Goal: Transaction & Acquisition: Purchase product/service

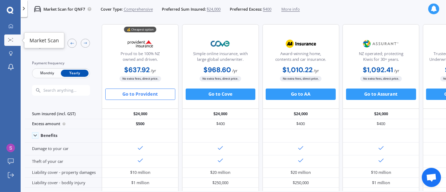
click at [5, 38] on link "Market Scan" at bounding box center [12, 39] width 16 height 11
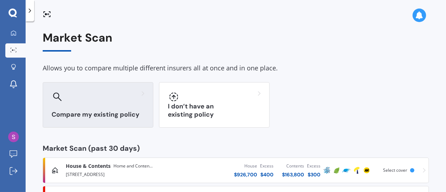
click at [141, 103] on div "Compare my existing policy" at bounding box center [98, 104] width 110 height 45
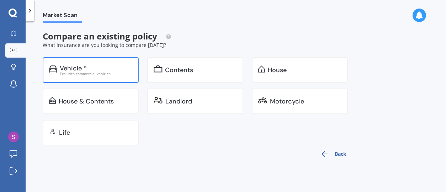
click at [94, 72] on div "Excludes commercial vehicles" at bounding box center [96, 74] width 72 height 4
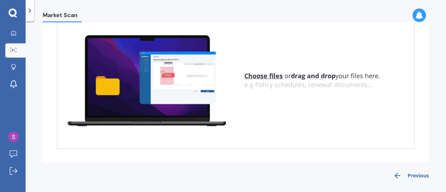
scroll to position [40, 0]
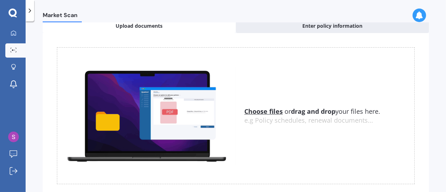
click at [252, 110] on u "Choose files" at bounding box center [263, 111] width 38 height 9
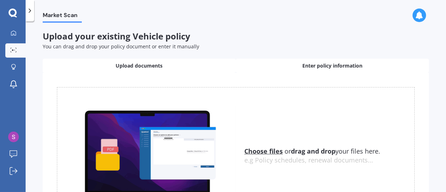
click at [324, 68] on span "Enter policy information" at bounding box center [332, 65] width 60 height 7
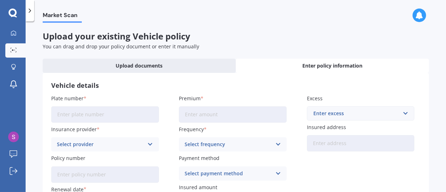
click at [109, 111] on input "Plate number" at bounding box center [105, 114] width 108 height 16
click at [115, 144] on div "Select provider" at bounding box center [100, 144] width 87 height 8
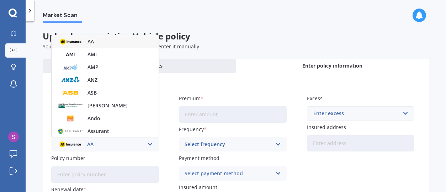
click at [84, 41] on div "AA" at bounding box center [105, 41] width 107 height 13
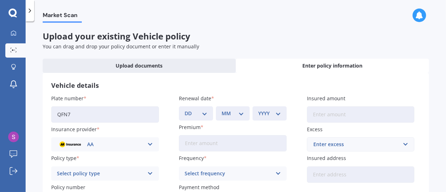
click at [71, 113] on input "QFN7" at bounding box center [105, 114] width 108 height 16
drag, startPoint x: 71, startPoint y: 113, endPoint x: 61, endPoint y: 114, distance: 9.7
click at [61, 114] on input "QFN7" at bounding box center [105, 114] width 108 height 16
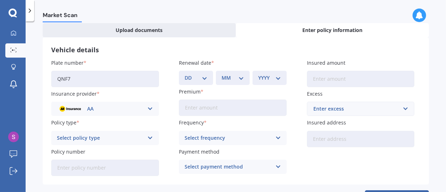
type input "QNF7"
click at [149, 137] on icon at bounding box center [150, 138] width 6 height 8
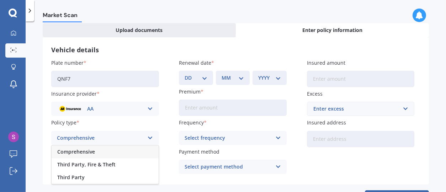
click at [119, 152] on div "Comprehensive" at bounding box center [105, 151] width 107 height 13
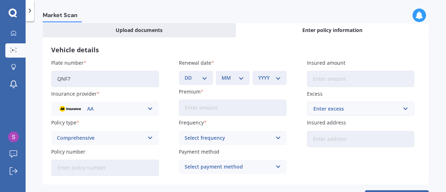
scroll to position [63, 0]
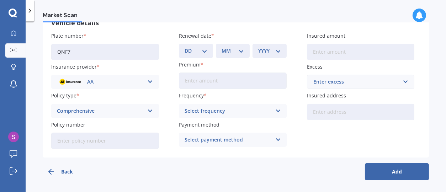
click at [109, 139] on input "Policy number" at bounding box center [105, 141] width 108 height 16
type input "AMV005033373"
click at [202, 51] on select "DD 01 02 03 04 05 06 07 08 09 10 11 12 13 14 15 16 17 18 19 20 21 22 23 24 25 2…" at bounding box center [195, 51] width 23 height 8
click at [202, 52] on select "DD 01 02 03 04 05 06 07 08 09 10 11 12 13 14 15 16 17 18 19 20 21 22 23 24 25 2…" at bounding box center [195, 51] width 23 height 8
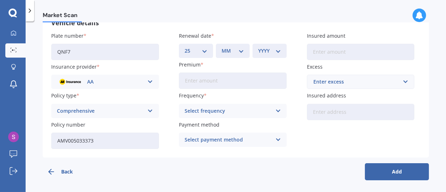
select select "23"
click at [184, 47] on select "DD 01 02 03 04 05 06 07 08 09 10 11 12 13 14 15 16 17 18 19 20 21 22 23 24 25 2…" at bounding box center [195, 51] width 23 height 8
click at [236, 52] on select "MM 01 02 03 04 05 06 07 08 09 10 11 12" at bounding box center [232, 51] width 23 height 8
select select "09"
click at [221, 47] on select "MM 01 02 03 04 05 06 07 08 09 10 11 12" at bounding box center [232, 51] width 23 height 8
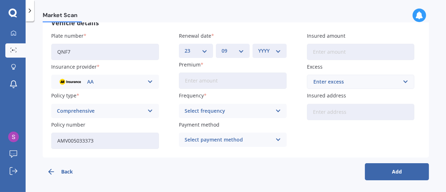
click at [274, 52] on select "YYYY 2027 2026 2025 2024 2023 2022 2021 2020 2019 2018 2017 2016 2015 2014 2013…" at bounding box center [269, 51] width 23 height 8
select select "2025"
click at [258, 47] on select "YYYY 2027 2026 2025 2024 2023 2022 2021 2020 2019 2018 2017 2016 2015 2014 2013…" at bounding box center [269, 51] width 23 height 8
click at [234, 81] on input "Premium" at bounding box center [233, 80] width 108 height 16
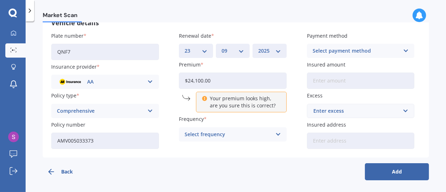
click at [212, 80] on input "$24,100.00" at bounding box center [233, 80] width 108 height 16
type input "$24,100.00"
click at [225, 123] on div "Frequency Select frequency Yearly Six-Monthly Quarterly Monthly Fortnightly Wee…" at bounding box center [233, 128] width 108 height 26
click at [275, 133] on icon at bounding box center [278, 134] width 6 height 8
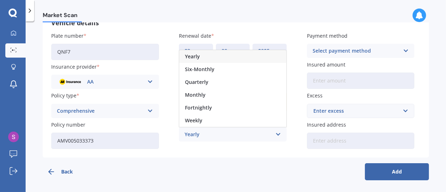
click at [200, 56] on div "Yearly" at bounding box center [232, 56] width 107 height 13
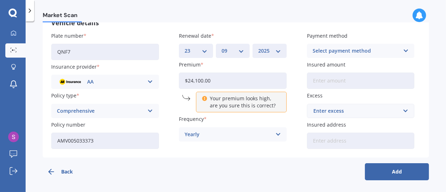
click at [403, 50] on icon at bounding box center [406, 51] width 6 height 8
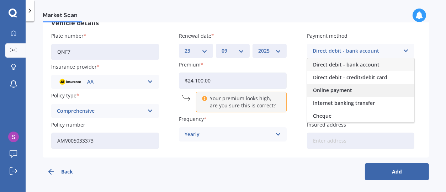
click at [339, 90] on span "Online payment" at bounding box center [332, 90] width 39 height 5
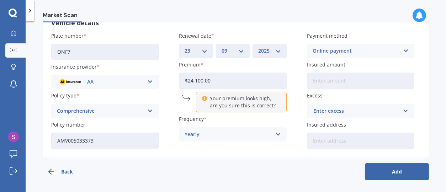
click at [351, 81] on input "Insured amount" at bounding box center [361, 80] width 108 height 16
type input "$2"
type input "$869"
click at [343, 106] on input "text" at bounding box center [357, 111] width 101 height 14
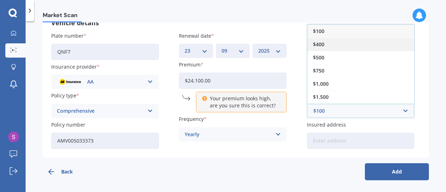
click at [317, 44] on span "$400" at bounding box center [318, 44] width 11 height 5
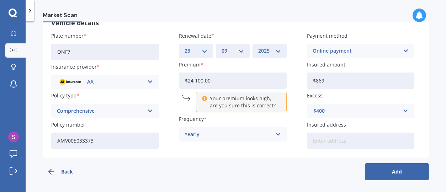
click at [341, 133] on input "Insured address" at bounding box center [361, 141] width 108 height 16
type input "[STREET_ADDRESS]"
click at [398, 169] on button "Add" at bounding box center [397, 171] width 64 height 17
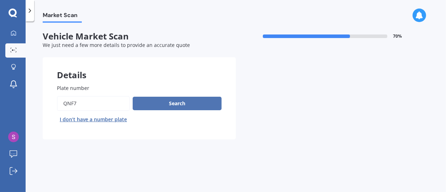
click at [179, 104] on button "Search" at bounding box center [177, 104] width 89 height 14
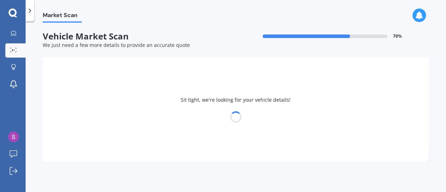
select select "30"
select select "03"
select select "1954"
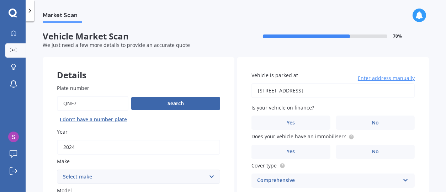
scroll to position [36, 0]
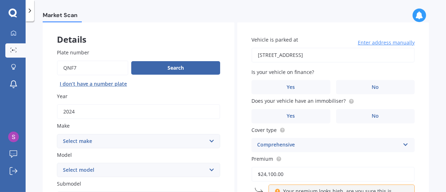
click at [212, 136] on select "Select make AC ALFA ROMEO ASTON [PERSON_NAME] AUDI AUSTIN BEDFORD Bentley BMW B…" at bounding box center [138, 141] width 163 height 14
select select "M.G"
click at [57, 134] on select "Select make AC ALFA ROMEO ASTON [PERSON_NAME] AUDI AUSTIN BEDFORD Bentley BMW B…" at bounding box center [138, 141] width 163 height 14
click at [209, 169] on select "Select model HS" at bounding box center [138, 170] width 163 height 14
select select "HS"
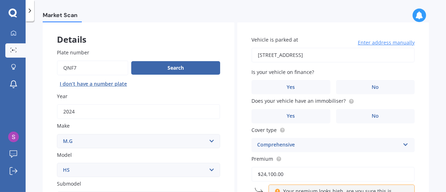
click at [57, 163] on select "Select model HS" at bounding box center [138, 170] width 163 height 14
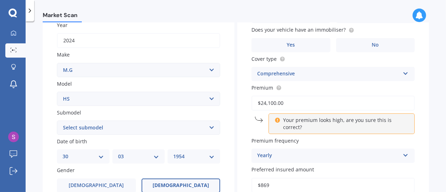
click at [209, 126] on select "Select submodel .2.0PT/4WD/6AT" at bounding box center [138, 127] width 163 height 14
click at [210, 69] on select "Select make AC ALFA ROMEO ASTON [PERSON_NAME] AUDI AUSTIN BEDFORD Bentley BMW B…" at bounding box center [138, 70] width 163 height 14
select select "M.G."
click at [57, 63] on select "Select make AC ALFA ROMEO ASTON [PERSON_NAME] AUDI AUSTIN BEDFORD Bentley BMW B…" at bounding box center [138, 70] width 163 height 14
click at [211, 97] on select "Select model 3 6 GS HS Metro MG3 MG4 MGF Midget Montego TD 2000 TF 120 TF 135 T…" at bounding box center [138, 99] width 163 height 14
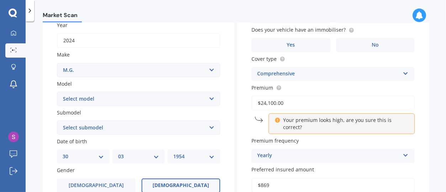
select select "HS"
click at [57, 92] on select "Select model 3 6 GS HS Metro MG3 MG4 MGF Midget Montego TD 2000 TF 120 TF 135 T…" at bounding box center [138, 99] width 163 height 14
click at [209, 123] on select "Select submodel CORE 1.5PT/7AT Essence 1.5T Essence Anfield 1.5T Essence Plug-i…" at bounding box center [138, 127] width 163 height 14
select select "ESSENCE ANFIELD 1.5T"
click at [57, 120] on select "Select submodel CORE 1.5PT/7AT Essence 1.5T Essence Anfield 1.5T Essence Plug-i…" at bounding box center [138, 127] width 163 height 14
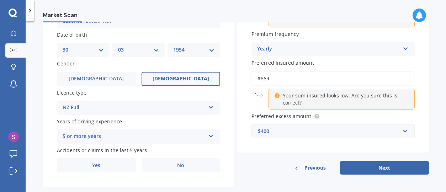
scroll to position [225, 0]
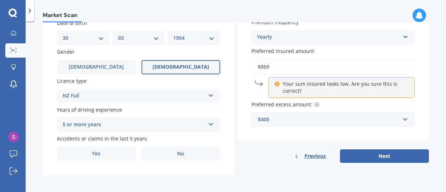
click at [210, 124] on icon at bounding box center [211, 122] width 6 height 5
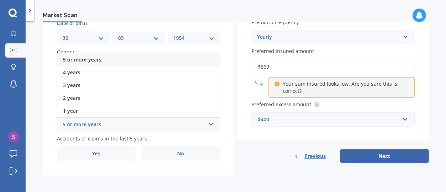
click at [110, 57] on div "5 or more years" at bounding box center [138, 59] width 162 height 13
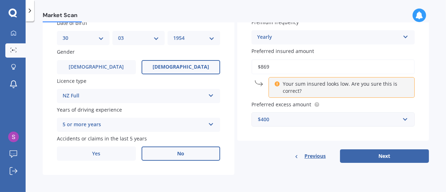
click at [179, 152] on span "No" at bounding box center [180, 154] width 7 height 6
click at [0, 0] on input "No" at bounding box center [0, 0] width 0 height 0
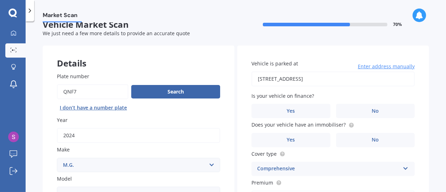
scroll to position [0, 0]
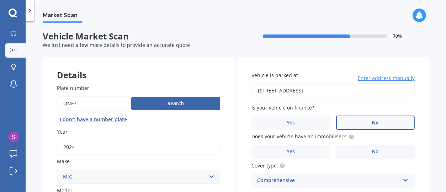
click at [371, 122] on span "No" at bounding box center [374, 123] width 7 height 6
click at [0, 0] on input "No" at bounding box center [0, 0] width 0 height 0
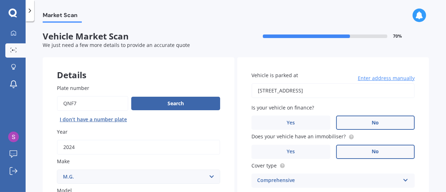
click at [371, 151] on span "No" at bounding box center [374, 152] width 7 height 6
click at [0, 0] on input "No" at bounding box center [0, 0] width 0 height 0
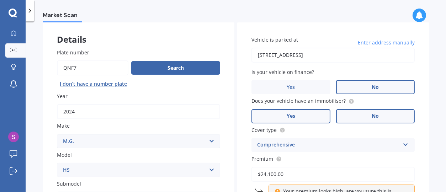
click at [288, 115] on span "Yes" at bounding box center [290, 116] width 9 height 6
click at [0, 0] on input "Yes" at bounding box center [0, 0] width 0 height 0
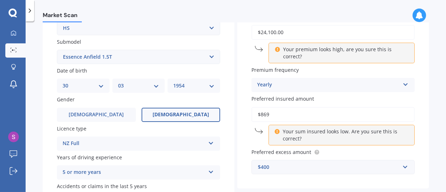
scroll to position [213, 0]
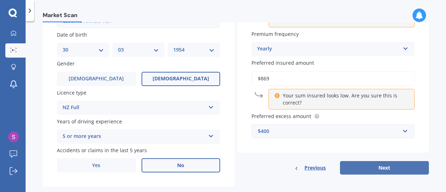
click at [383, 164] on button "Next" at bounding box center [384, 168] width 89 height 14
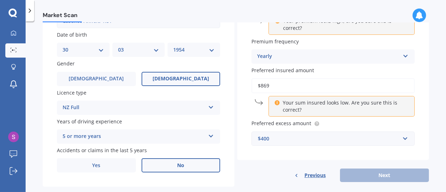
scroll to position [48, 0]
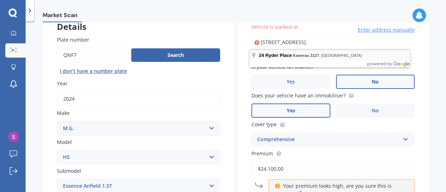
type input "[STREET_ADDRESS]"
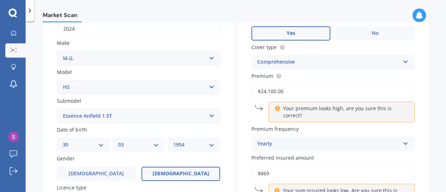
scroll to position [225, 0]
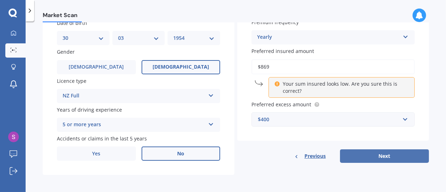
click at [359, 157] on button "Next" at bounding box center [384, 156] width 89 height 14
select select "30"
select select "03"
select select "1954"
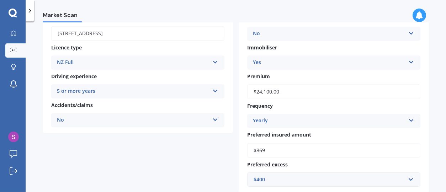
scroll to position [177, 0]
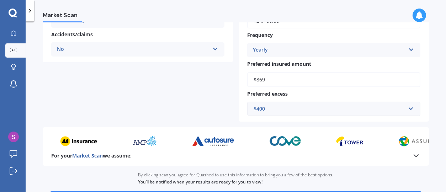
click at [128, 139] on div at bounding box center [303, 141] width 579 height 11
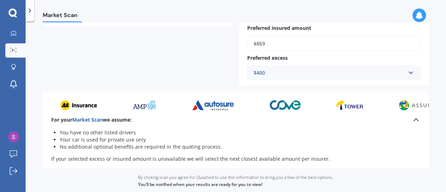
scroll to position [270, 0]
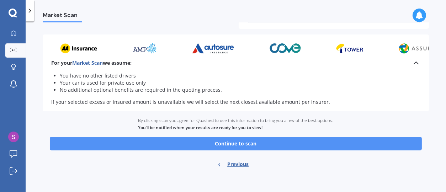
click at [224, 142] on button "Continue to scan" at bounding box center [236, 144] width 372 height 14
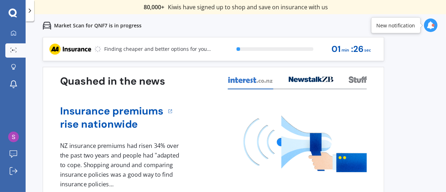
scroll to position [16, 0]
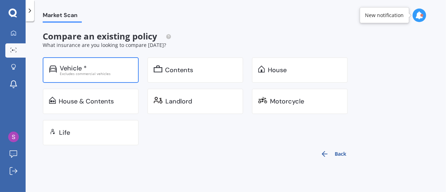
click at [90, 72] on div "Excludes commercial vehicles" at bounding box center [96, 74] width 72 height 4
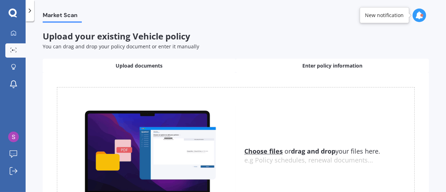
click at [336, 67] on span "Enter policy information" at bounding box center [332, 65] width 60 height 7
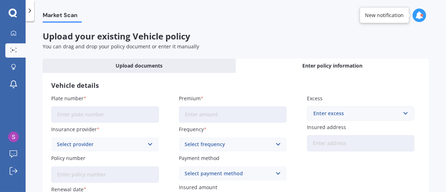
click at [151, 113] on input "Plate number" at bounding box center [105, 114] width 108 height 16
type input "QNF7"
click at [253, 128] on label "Frequency" at bounding box center [231, 128] width 105 height 7
click at [149, 141] on icon at bounding box center [150, 144] width 6 height 8
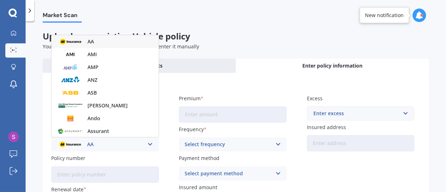
click at [148, 143] on icon at bounding box center [150, 144] width 6 height 8
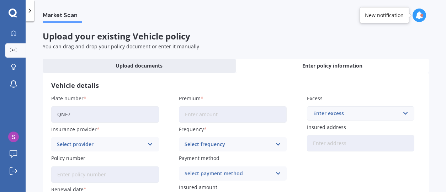
click at [148, 143] on icon at bounding box center [150, 144] width 6 height 8
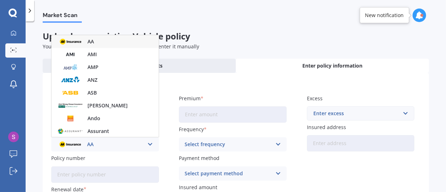
click at [116, 141] on div "AA" at bounding box center [100, 144] width 87 height 8
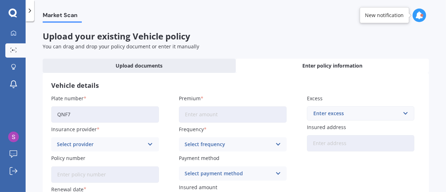
click at [151, 142] on icon at bounding box center [150, 144] width 6 height 8
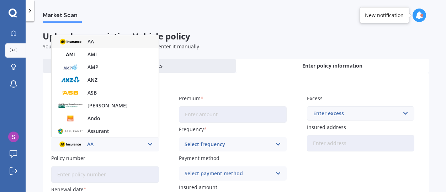
click at [85, 42] on div "AA" at bounding box center [105, 41] width 107 height 13
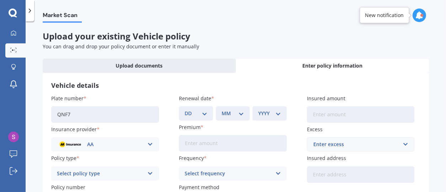
scroll to position [63, 0]
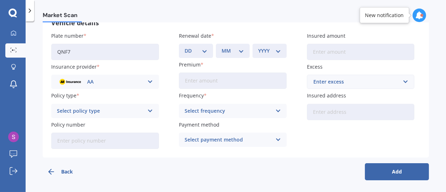
click at [147, 109] on icon at bounding box center [150, 111] width 6 height 8
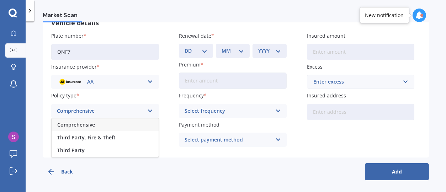
click at [128, 124] on div "Comprehensive" at bounding box center [105, 124] width 107 height 13
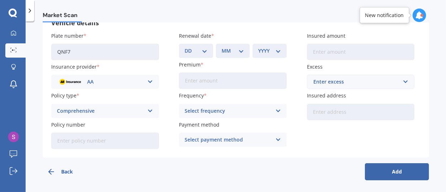
click at [120, 141] on input "Policy number" at bounding box center [105, 141] width 108 height 16
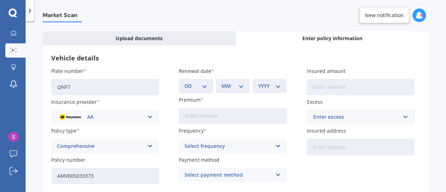
type input "AMV005033373"
click at [205, 87] on div "DD 01 02 03 04 05 06 07 08 09 10 11 12 13 14 15 16 17 18 19 20 21 22 23 24 25 2…" at bounding box center [196, 86] width 34 height 14
click at [202, 86] on select "DD 01 02 03 04 05 06 07 08 09 10 11 12 13 14 15 16 17 18 19 20 21 22 23 24 25 2…" at bounding box center [195, 86] width 23 height 8
select select "23"
click at [184, 82] on select "DD 01 02 03 04 05 06 07 08 09 10 11 12 13 14 15 16 17 18 19 20 21 22 23 24 25 2…" at bounding box center [195, 86] width 23 height 8
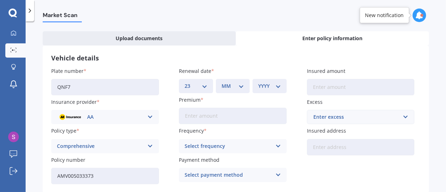
click at [241, 87] on select "MM 01 02 03 04 05 06 07 08 09 10 11 12" at bounding box center [232, 86] width 23 height 8
select select "09"
click at [221, 82] on select "MM 01 02 03 04 05 06 07 08 09 10 11 12" at bounding box center [232, 86] width 23 height 8
click at [275, 85] on select "YYYY 2027 2026 2025 2024 2023 2022 2021 2020 2019 2018 2017 2016 2015 2014 2013…" at bounding box center [269, 86] width 23 height 8
select select "2025"
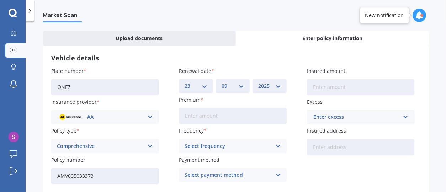
click at [258, 82] on select "YYYY 2027 2026 2025 2024 2023 2022 2021 2020 2019 2018 2017 2016 2015 2014 2013…" at bounding box center [269, 86] width 23 height 8
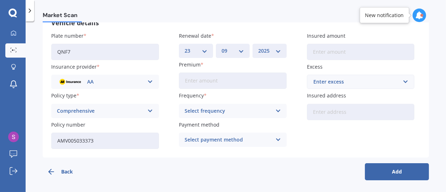
click at [223, 77] on input "Premium" at bounding box center [233, 80] width 108 height 16
type input "$869.00"
click at [232, 108] on div "Select frequency" at bounding box center [227, 111] width 87 height 8
click at [243, 136] on div "Select payment method" at bounding box center [227, 140] width 87 height 8
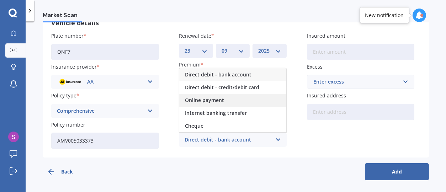
click at [212, 98] on span "Online payment" at bounding box center [204, 100] width 39 height 5
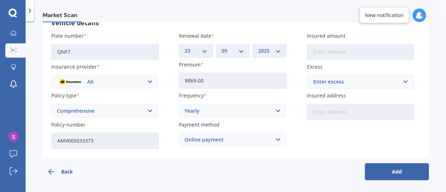
click at [352, 53] on input "Insured amount" at bounding box center [361, 52] width 108 height 16
type input "$24,000"
click at [355, 83] on div "Enter excess" at bounding box center [356, 82] width 86 height 8
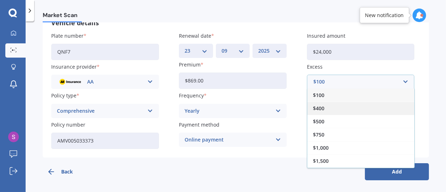
click at [324, 107] on div "$400" at bounding box center [360, 108] width 107 height 13
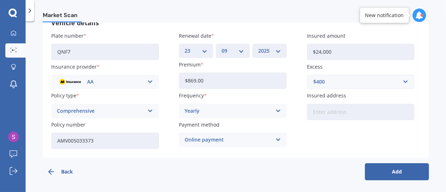
click at [328, 108] on input "Insured address" at bounding box center [361, 112] width 108 height 16
type input "[STREET_ADDRESS]"
click at [400, 162] on div "Back Add" at bounding box center [236, 168] width 386 height 23
click at [398, 168] on button "Add" at bounding box center [397, 171] width 64 height 17
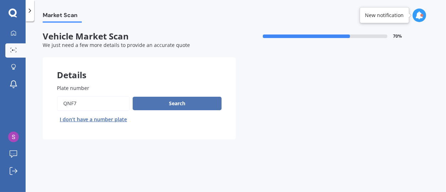
click at [190, 105] on button "Search" at bounding box center [177, 104] width 89 height 14
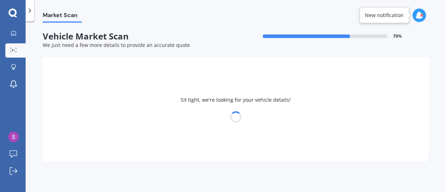
select select "30"
select select "03"
select select "1954"
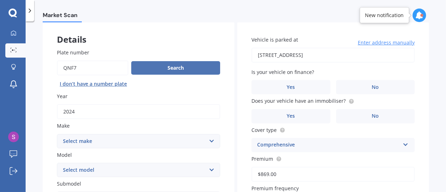
scroll to position [71, 0]
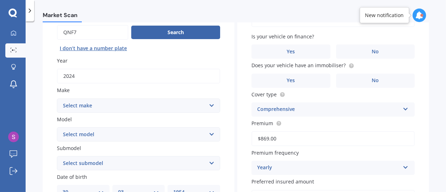
click at [210, 108] on select "Select make AC ALFA ROMEO ASTON [PERSON_NAME] AUDI AUSTIN BEDFORD Bentley BMW B…" at bounding box center [138, 105] width 163 height 14
select select "M.G."
click at [57, 98] on select "Select make AC ALFA ROMEO ASTON [PERSON_NAME] AUDI AUSTIN BEDFORD Bentley BMW B…" at bounding box center [138, 105] width 163 height 14
click at [208, 132] on select "Select model 3 6 GS HS Metro MG3 MG4 MGF Midget Montego TD 2000 TF 120 TF 135 T…" at bounding box center [138, 134] width 163 height 14
select select "HS"
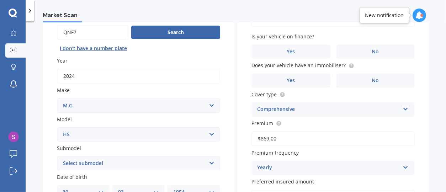
click at [57, 127] on select "Select model 3 6 GS HS Metro MG3 MG4 MGF Midget Montego TD 2000 TF 120 TF 135 T…" at bounding box center [138, 134] width 163 height 14
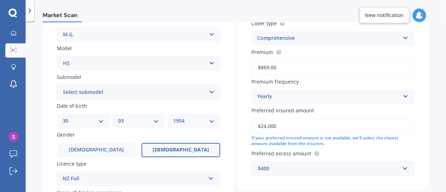
click at [209, 91] on select "Select submodel CORE 1.5PT/7AT Essence 1.5T Essence Anfield 1.5T Essence Plug-i…" at bounding box center [138, 92] width 163 height 14
select select "ESSENCE 1.5T"
click at [57, 85] on select "Select submodel CORE 1.5PT/7AT Essence 1.5T Essence Anfield 1.5T Essence Plug-i…" at bounding box center [138, 92] width 163 height 14
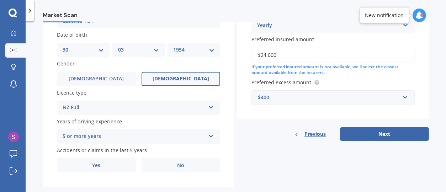
scroll to position [225, 0]
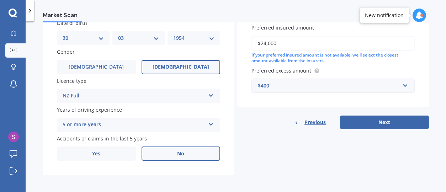
click at [180, 151] on span "No" at bounding box center [180, 154] width 7 height 6
click at [0, 0] on input "No" at bounding box center [0, 0] width 0 height 0
click at [95, 152] on span "Yes" at bounding box center [96, 154] width 9 height 6
click at [0, 0] on input "Yes" at bounding box center [0, 0] width 0 height 0
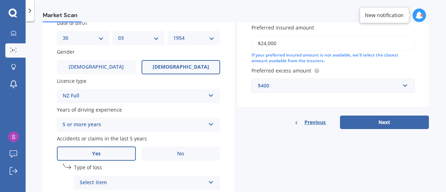
scroll to position [296, 0]
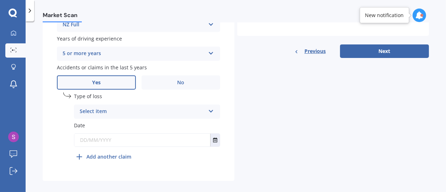
click at [211, 110] on icon at bounding box center [211, 109] width 6 height 5
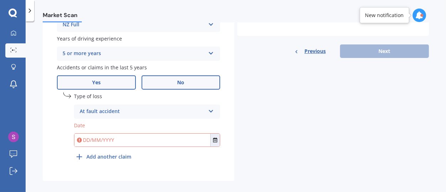
click at [177, 82] on span "No" at bounding box center [180, 83] width 7 height 6
click at [0, 0] on input "No" at bounding box center [0, 0] width 0 height 0
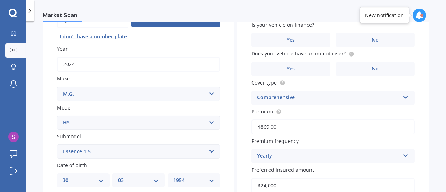
scroll to position [0, 0]
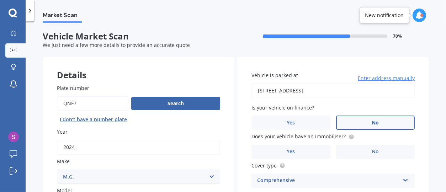
click at [373, 124] on span "No" at bounding box center [374, 123] width 7 height 6
click at [0, 0] on input "No" at bounding box center [0, 0] width 0 height 0
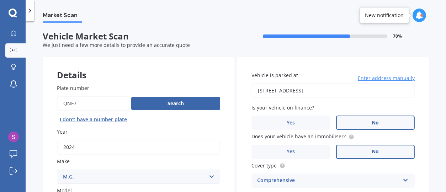
click at [359, 148] on label "No" at bounding box center [375, 152] width 79 height 14
click at [0, 0] on input "No" at bounding box center [0, 0] width 0 height 0
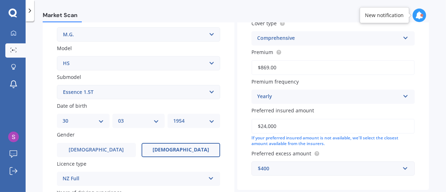
scroll to position [177, 0]
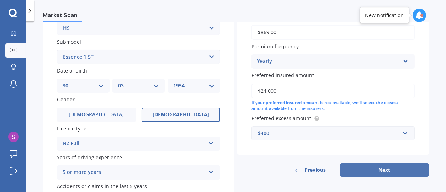
click at [357, 167] on button "Next" at bounding box center [384, 170] width 89 height 14
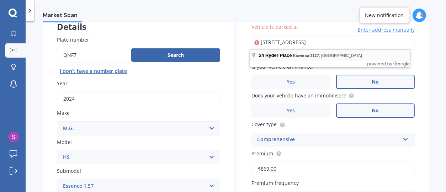
type input "[STREET_ADDRESS]"
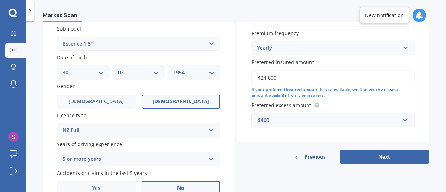
scroll to position [225, 0]
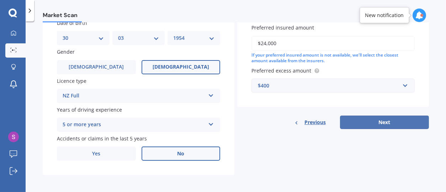
click at [391, 119] on button "Next" at bounding box center [384, 122] width 89 height 14
select select "30"
select select "03"
select select "1954"
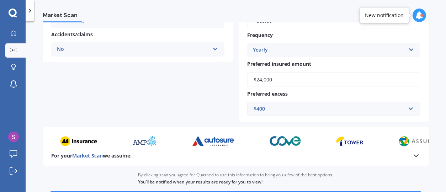
scroll to position [213, 0]
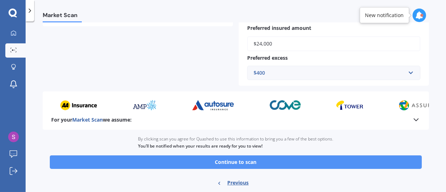
click at [309, 158] on button "Continue to scan" at bounding box center [236, 162] width 372 height 14
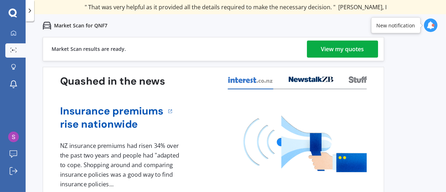
click at [334, 53] on div "View my quotes" at bounding box center [342, 49] width 43 height 17
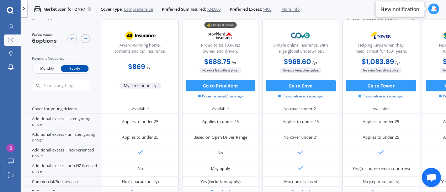
scroll to position [398, 0]
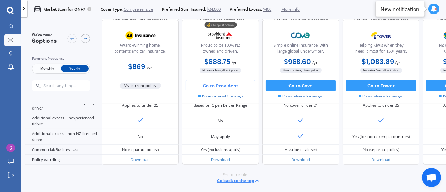
click at [227, 85] on button "Go to Provident" at bounding box center [220, 85] width 70 height 11
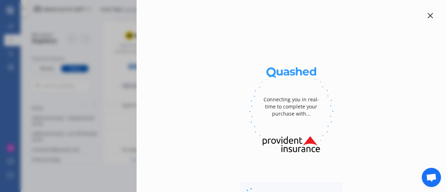
select select "full"
select select "[STREET_ADDRESS]"
select select "M.G."
select select "HS"
select select "NO"
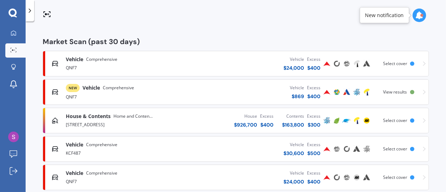
scroll to position [142, 0]
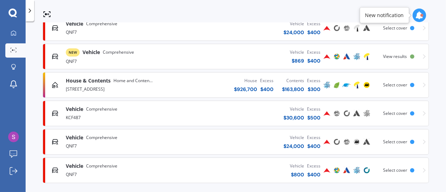
click at [279, 31] on div "Vehicle $ 24,000 Excess $ 400" at bounding box center [254, 27] width 135 height 21
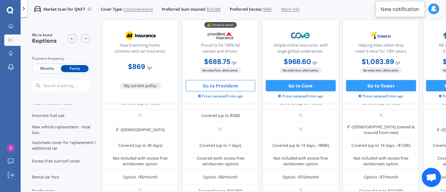
scroll to position [178, 0]
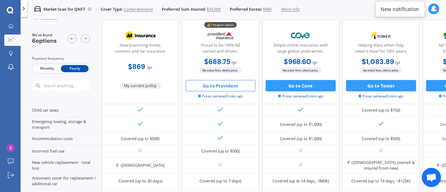
click at [234, 84] on button "Go to Provident" at bounding box center [220, 85] width 70 height 11
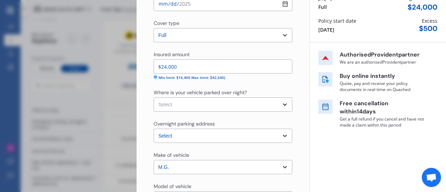
scroll to position [107, 0]
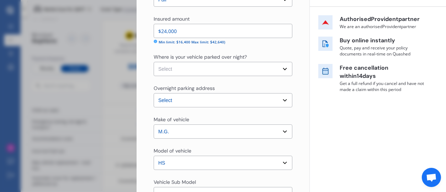
click at [283, 68] on select "Select Garage (fully enclosed) Off Street Parking Other" at bounding box center [222, 69] width 139 height 14
select select "OFF-STREET"
click at [153, 62] on select "Select Garage (fully enclosed) Off Street Parking Other" at bounding box center [222, 69] width 139 height 14
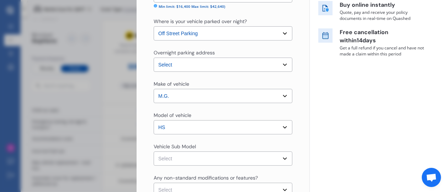
scroll to position [177, 0]
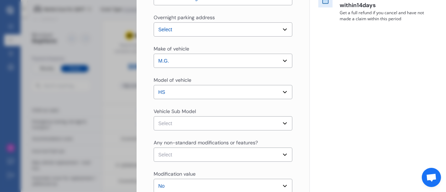
click at [279, 121] on select "Select HS SAS23 Essence Wagon 5dr DCT 7sp 2WD 1.5T" at bounding box center [222, 123] width 139 height 14
select select "NZVMG__2024AEAB"
click at [153, 116] on select "Select HS SAS23 Essence Wagon 5dr DCT 7sp 2WD 1.5T" at bounding box center [222, 123] width 139 height 14
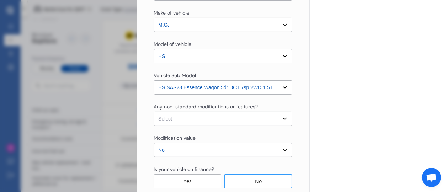
click at [281, 119] on select "Select None [MEDICAL_DATA] System(NOS) Roll Cage Full Racing Harness" at bounding box center [222, 119] width 139 height 14
select select "none"
click at [153, 112] on select "Select None [MEDICAL_DATA] System(NOS) Roll Cage Full Racing Harness" at bounding box center [222, 119] width 139 height 14
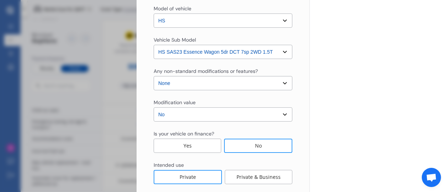
scroll to position [283, 0]
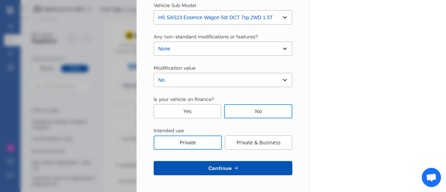
click at [244, 167] on button "Continue" at bounding box center [222, 168] width 139 height 14
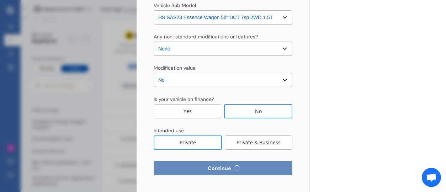
select select "30"
select select "03"
select select "1954"
select select "NZ_FULL"
select select "0"
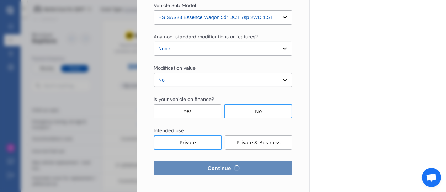
select select "25"
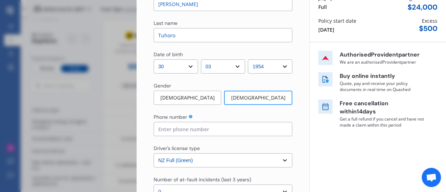
scroll to position [0, 0]
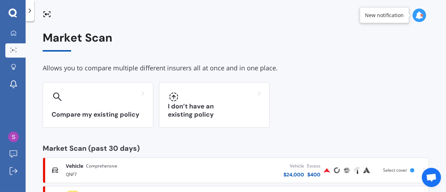
scroll to position [71, 0]
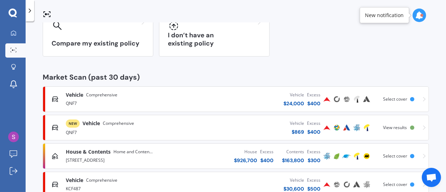
click at [307, 101] on div "$ 400" at bounding box center [314, 103] width 14 height 7
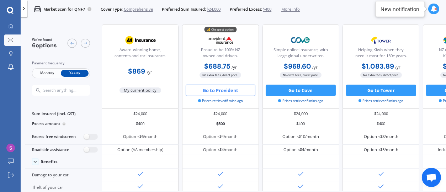
click at [226, 91] on button "Go to Provident" at bounding box center [220, 90] width 70 height 11
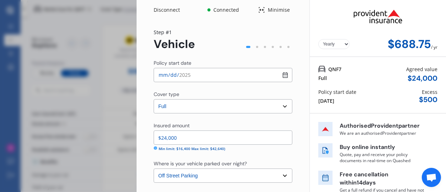
click at [282, 75] on input "[DATE]" at bounding box center [222, 75] width 139 height 14
type input "[DATE]"
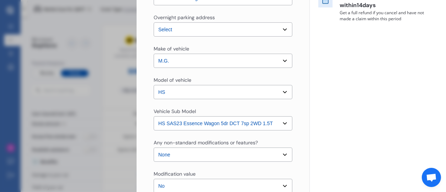
scroll to position [283, 0]
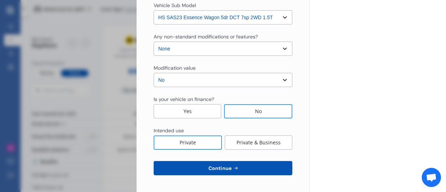
click at [253, 165] on button "Continue" at bounding box center [222, 168] width 139 height 14
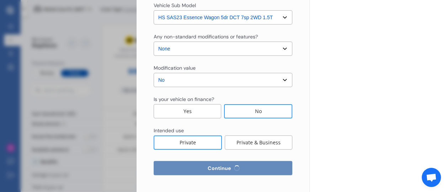
scroll to position [0, 0]
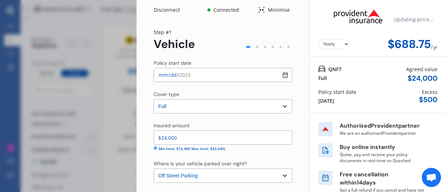
select select "30"
select select "03"
select select "1954"
select select "NZ_FULL"
select select "0"
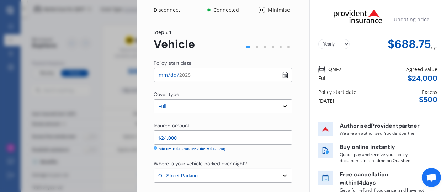
select select "25"
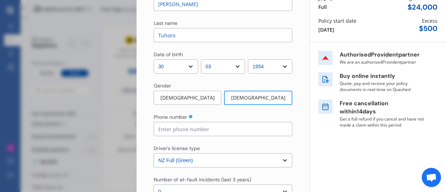
scroll to position [107, 0]
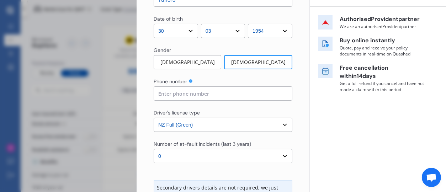
click at [225, 88] on input at bounding box center [222, 93] width 139 height 14
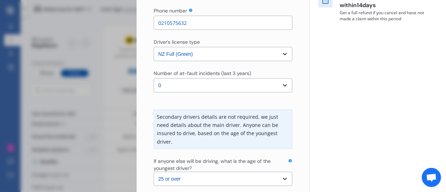
scroll to position [242, 0]
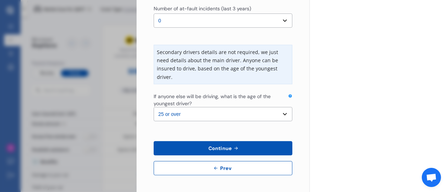
type input "0210575632"
click at [233, 148] on icon at bounding box center [236, 148] width 6 height 6
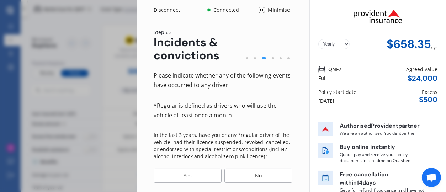
scroll to position [36, 0]
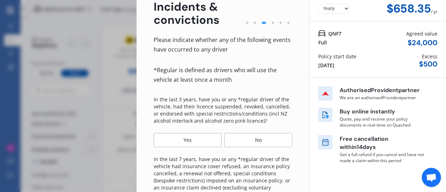
click at [254, 138] on div "No" at bounding box center [258, 140] width 68 height 14
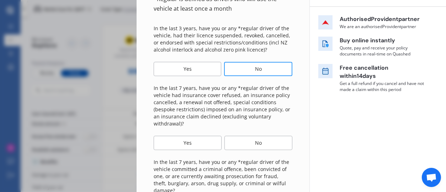
click at [257, 145] on div "No" at bounding box center [258, 143] width 68 height 14
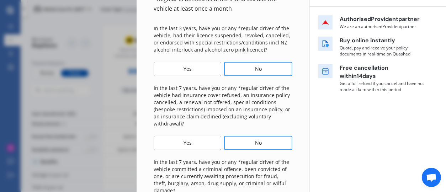
scroll to position [177, 0]
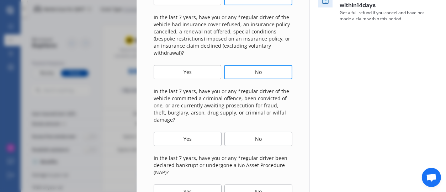
click at [257, 133] on div "No" at bounding box center [258, 139] width 68 height 14
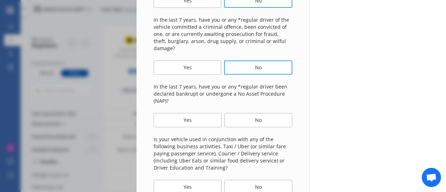
click at [259, 117] on div "No" at bounding box center [258, 120] width 68 height 14
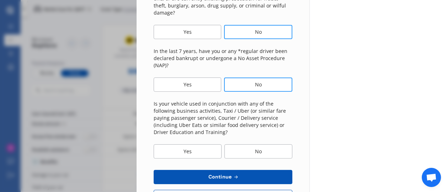
click at [270, 144] on div "No" at bounding box center [258, 151] width 68 height 14
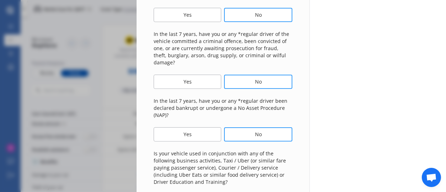
scroll to position [306, 0]
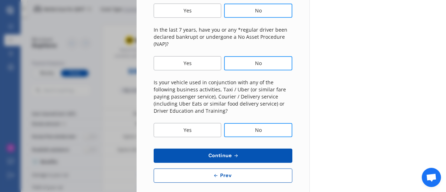
click at [258, 151] on button "Continue" at bounding box center [222, 156] width 139 height 14
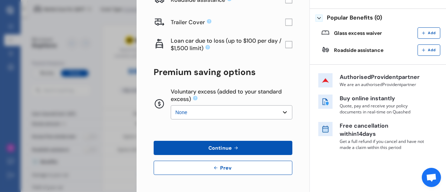
scroll to position [0, 0]
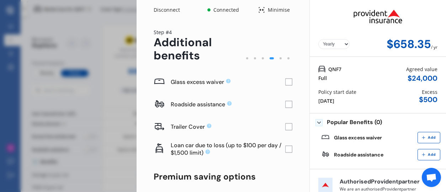
click at [285, 80] on icon at bounding box center [288, 81] width 7 height 7
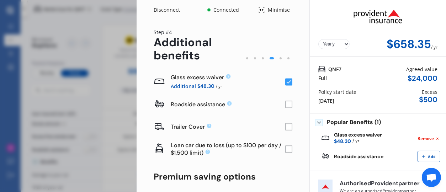
scroll to position [36, 0]
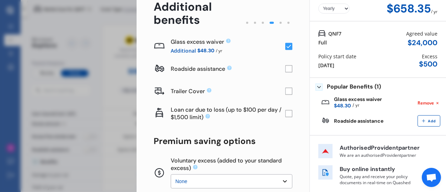
click at [287, 116] on rect at bounding box center [288, 113] width 7 height 7
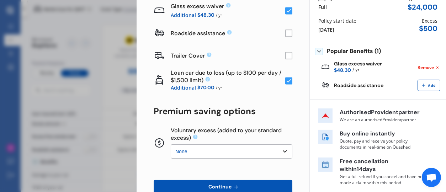
scroll to position [107, 0]
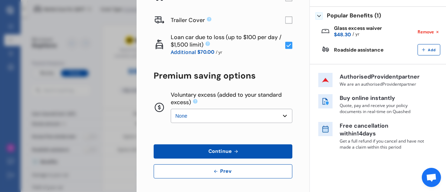
click at [275, 151] on button "Continue" at bounding box center [222, 151] width 139 height 14
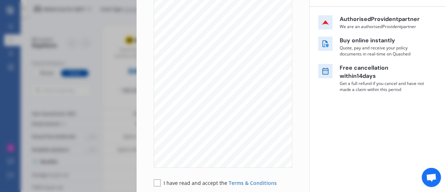
scroll to position [184, 0]
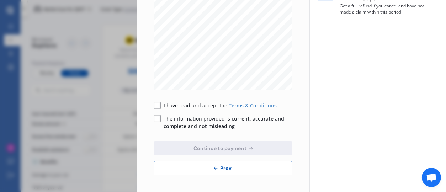
click at [161, 105] on div "I have read and accept the Terms & Conditions" at bounding box center [214, 105] width 123 height 7
click at [160, 106] on rect at bounding box center [156, 105] width 7 height 7
click at [161, 119] on div "The information provided is current, accurate and complete and not misleading" at bounding box center [222, 122] width 139 height 15
click at [159, 120] on rect at bounding box center [156, 118] width 7 height 7
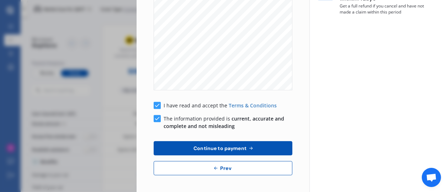
click at [257, 150] on button "Continue to payment" at bounding box center [222, 148] width 139 height 14
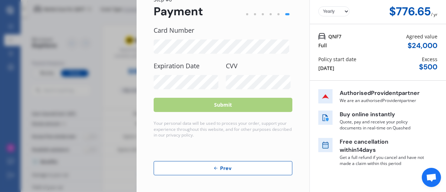
scroll to position [0, 0]
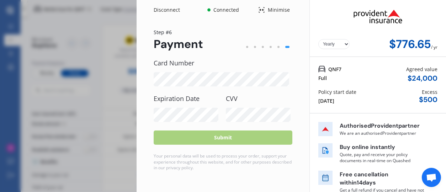
click at [430, 178] on span "Open chat" at bounding box center [430, 177] width 11 height 9
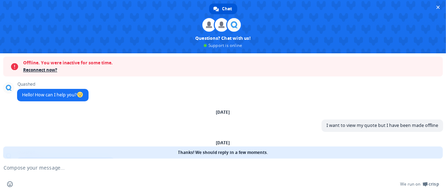
scroll to position [53, 0]
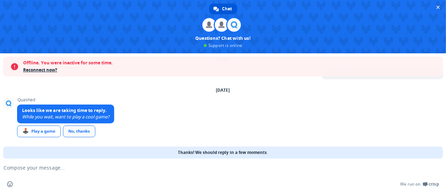
click at [79, 128] on div "No, thanks" at bounding box center [79, 131] width 32 height 12
click at [222, 10] on span "Chat" at bounding box center [227, 9] width 10 height 11
type textarea "I want to pay online but not with my card"
click at [430, 165] on span "Send" at bounding box center [433, 168] width 12 height 12
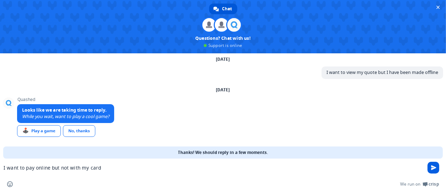
scroll to position [30, 0]
click at [433, 168] on span "Send" at bounding box center [433, 167] width 5 height 5
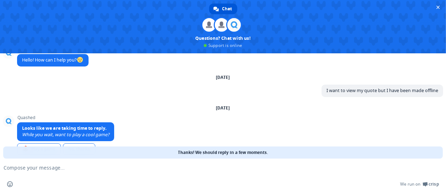
scroll to position [47, 0]
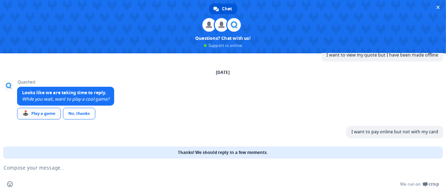
click at [46, 114] on div "🕹️ Play a game" at bounding box center [39, 114] width 44 height 12
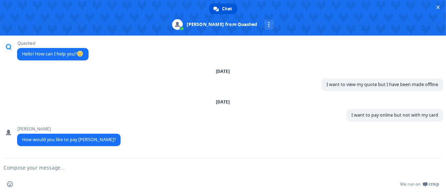
scroll to position [0, 0]
type textarea "A"
type textarea "Online banking"
click at [432, 167] on span "Send" at bounding box center [433, 167] width 5 height 5
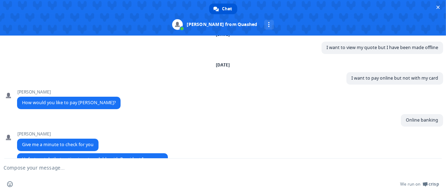
scroll to position [52, 0]
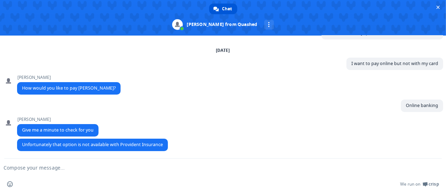
click at [5, 167] on textarea "Compose your message..." at bounding box center [212, 167] width 416 height 6
type textarea "Have to try somewhere else"
click at [431, 168] on span "Send" at bounding box center [433, 167] width 5 height 5
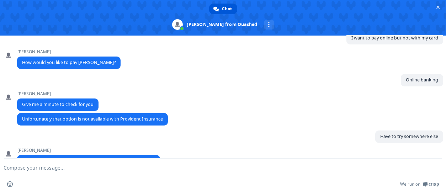
scroll to position [93, 0]
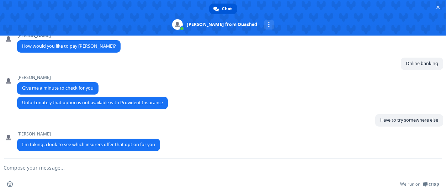
click at [113, 171] on form at bounding box center [215, 167] width 416 height 19
click at [87, 167] on textarea "Compose your message..." at bounding box center [212, 167] width 416 height 6
type textarea "At the same price"
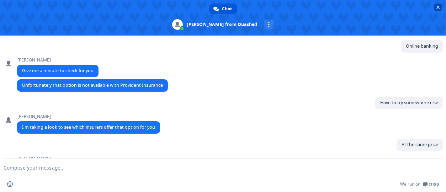
scroll to position [135, 0]
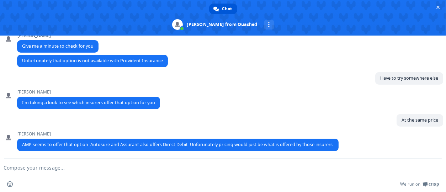
click at [87, 168] on textarea "Compose your message..." at bounding box center [212, 167] width 416 height 6
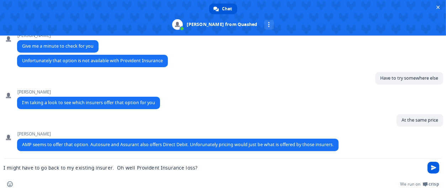
type textarea "I might have to go back to my existing insurer. Oh well Provident Insurance los…"
click at [433, 169] on span "Send" at bounding box center [433, 167] width 5 height 5
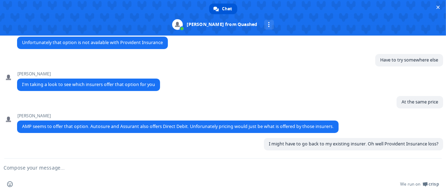
scroll to position [153, 0]
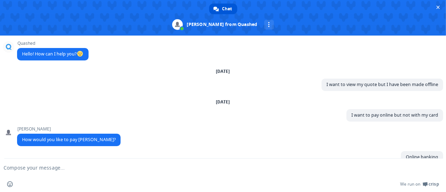
scroll to position [153, 0]
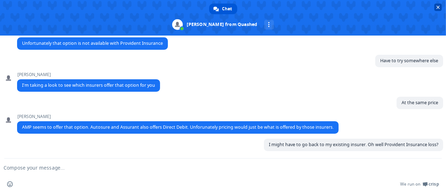
click at [437, 6] on span "Close chat" at bounding box center [438, 8] width 4 height 4
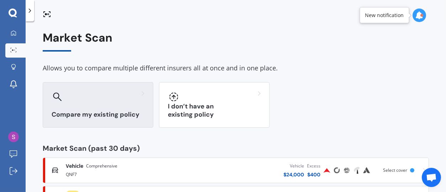
scroll to position [71, 0]
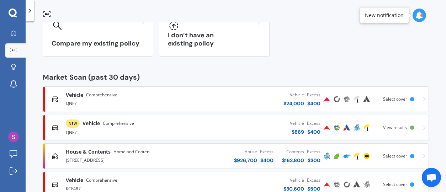
click at [106, 98] on span "Comprehensive" at bounding box center [101, 94] width 31 height 7
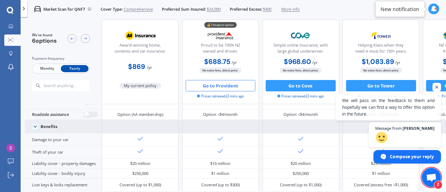
scroll to position [88, 0]
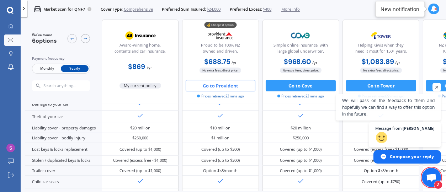
click at [430, 173] on span "Open chat" at bounding box center [430, 177] width 11 height 9
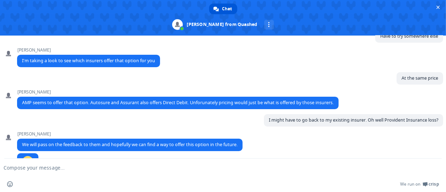
scroll to position [197, 0]
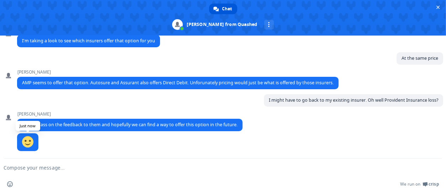
click at [25, 141] on span at bounding box center [27, 141] width 11 height 11
click at [31, 170] on textarea "Compose your message..." at bounding box center [212, 167] width 416 height 6
type textarea "Thank you"
click at [433, 166] on span "Send" at bounding box center [433, 167] width 5 height 5
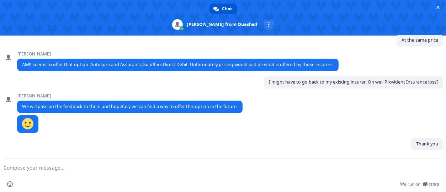
scroll to position [215, 0]
